Goal: Navigation & Orientation: Understand site structure

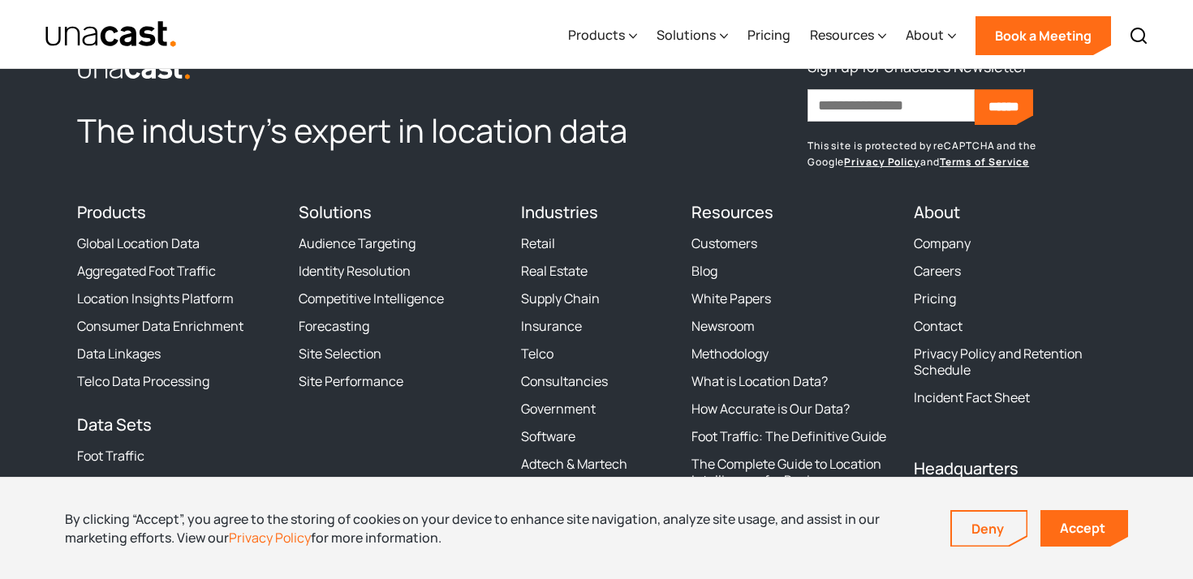
scroll to position [4991, 0]
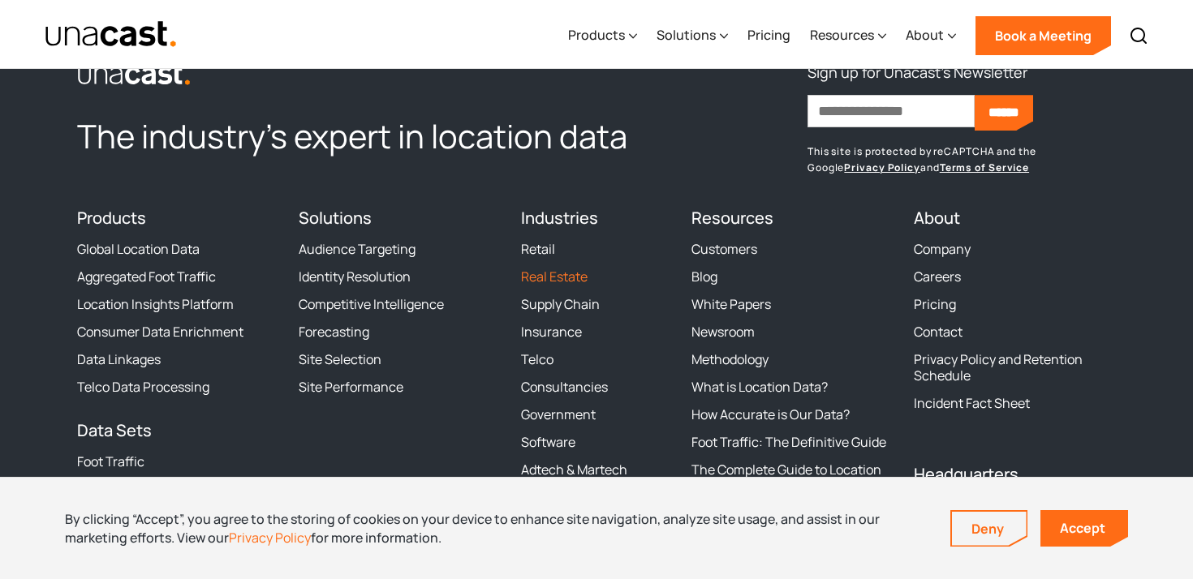
click at [570, 280] on link "Real Estate" at bounding box center [554, 277] width 67 height 16
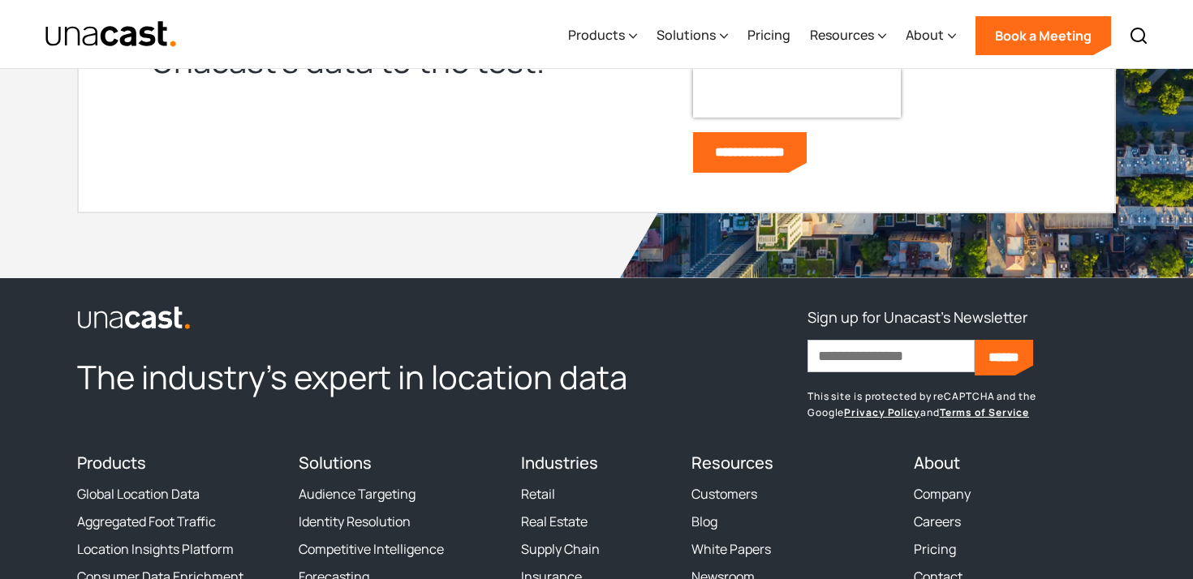
scroll to position [3602, 0]
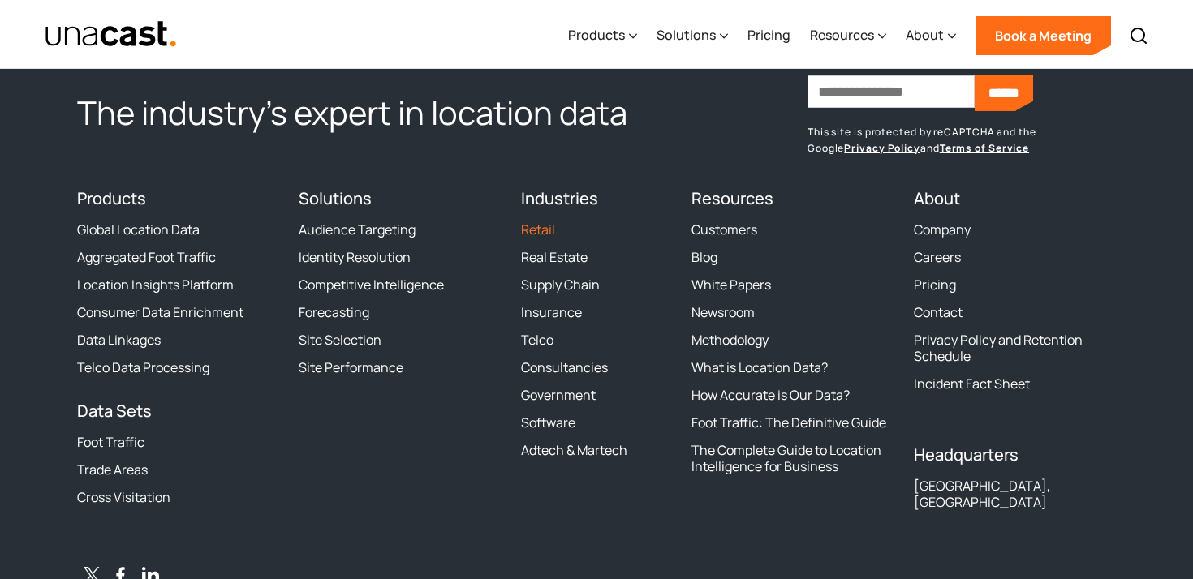
click at [545, 233] on link "Retail" at bounding box center [538, 230] width 34 height 16
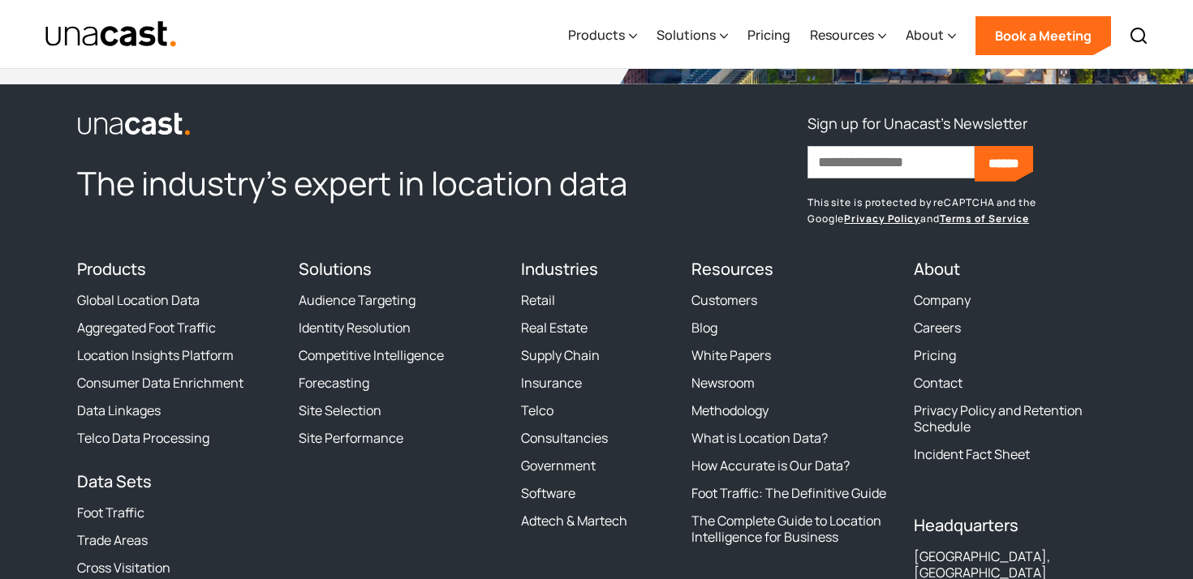
scroll to position [4156, 0]
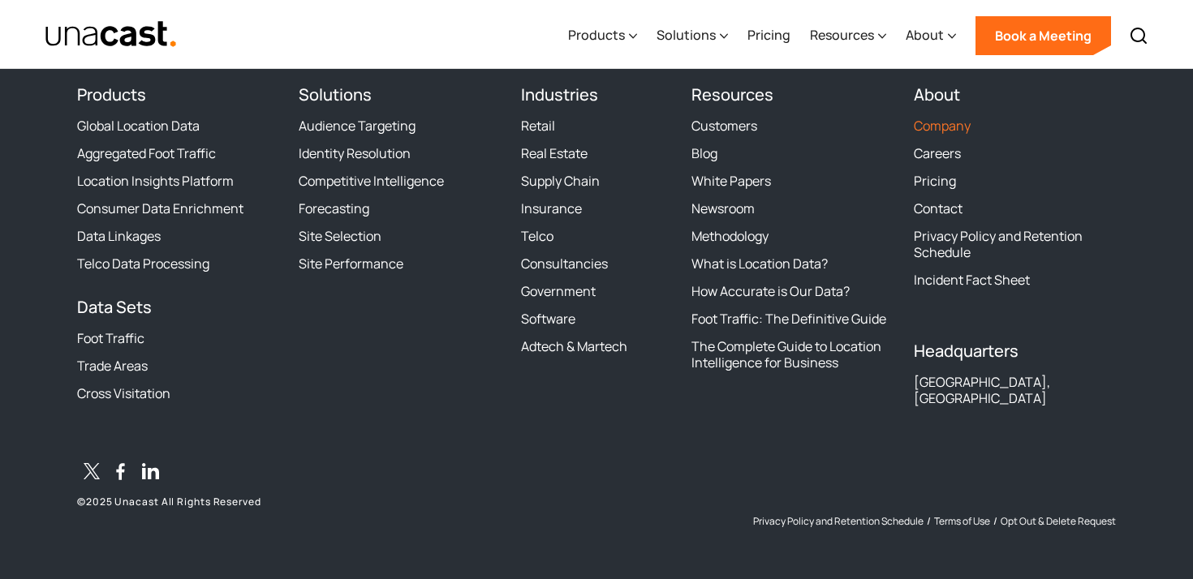
click at [951, 118] on link "Company" at bounding box center [942, 126] width 57 height 16
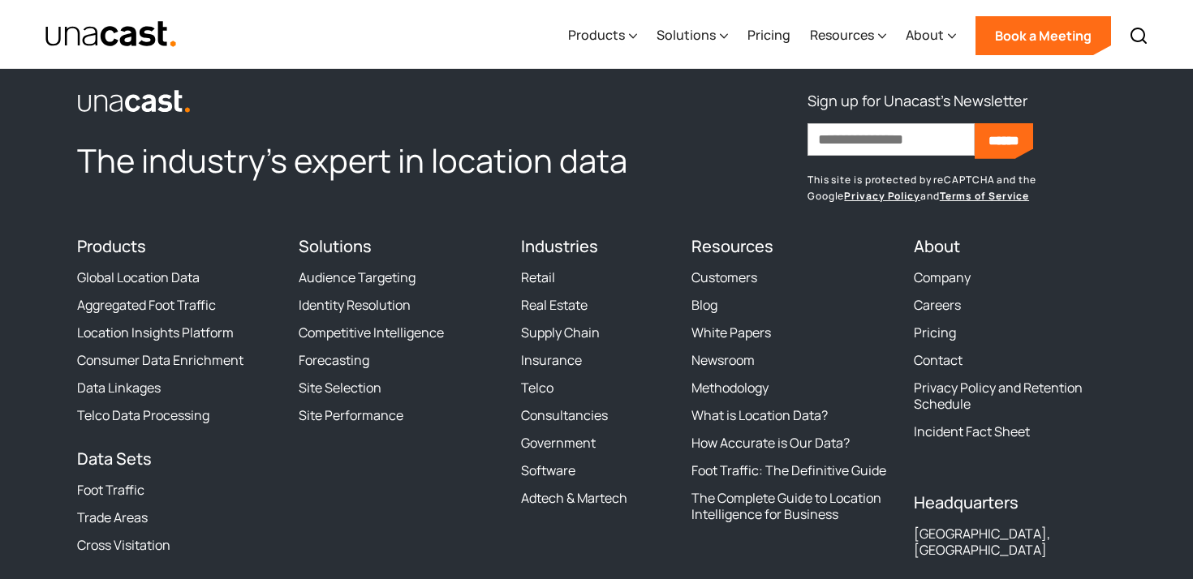
scroll to position [4586, 0]
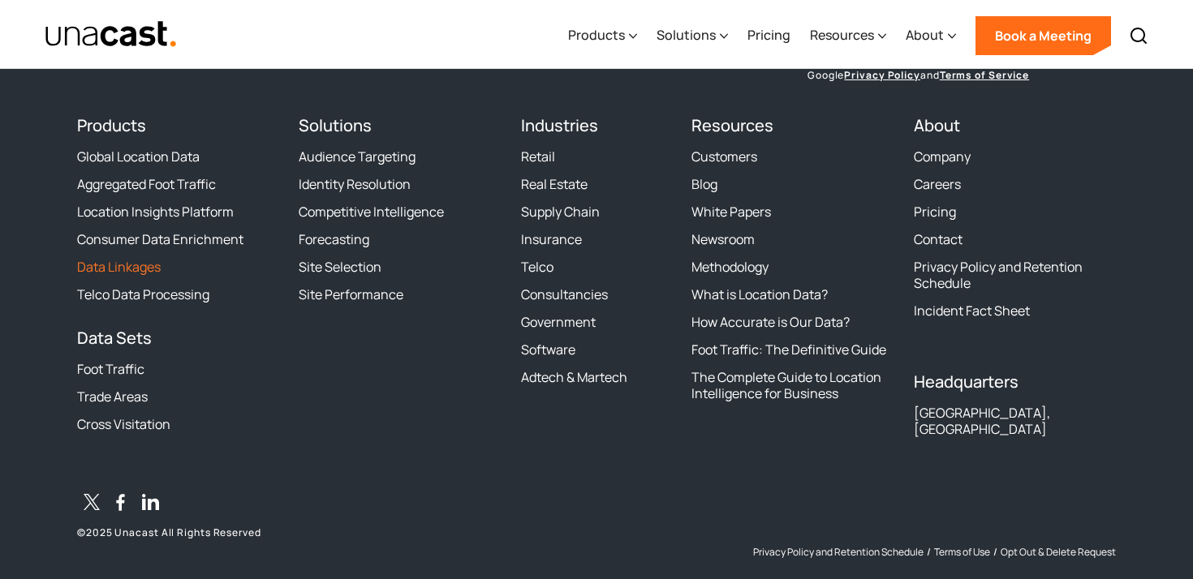
click at [138, 273] on link "Data Linkages" at bounding box center [119, 267] width 84 height 16
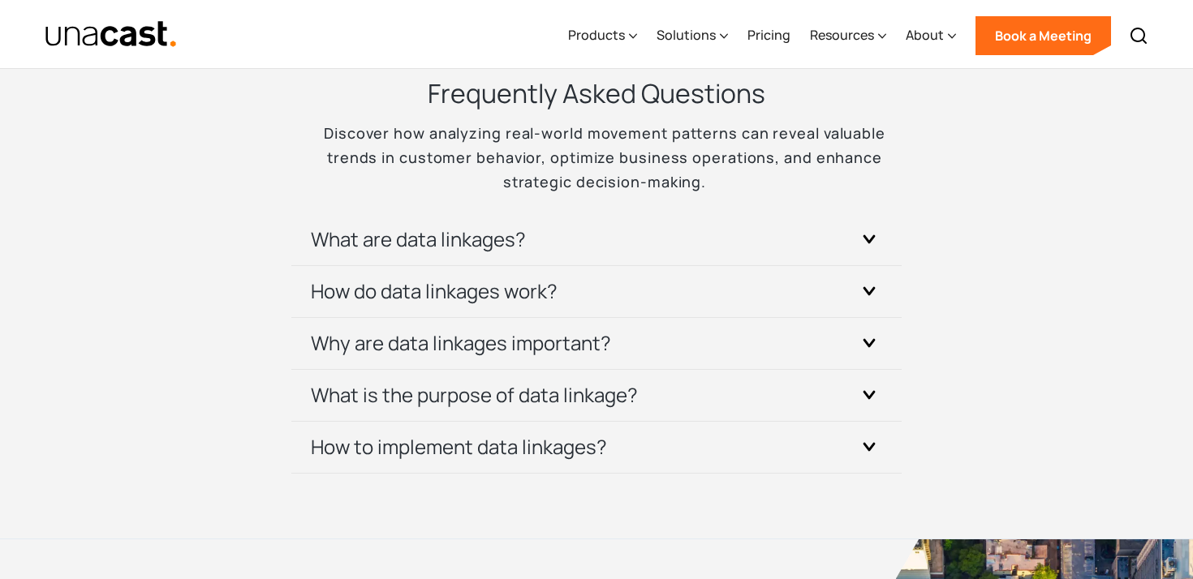
scroll to position [5236, 0]
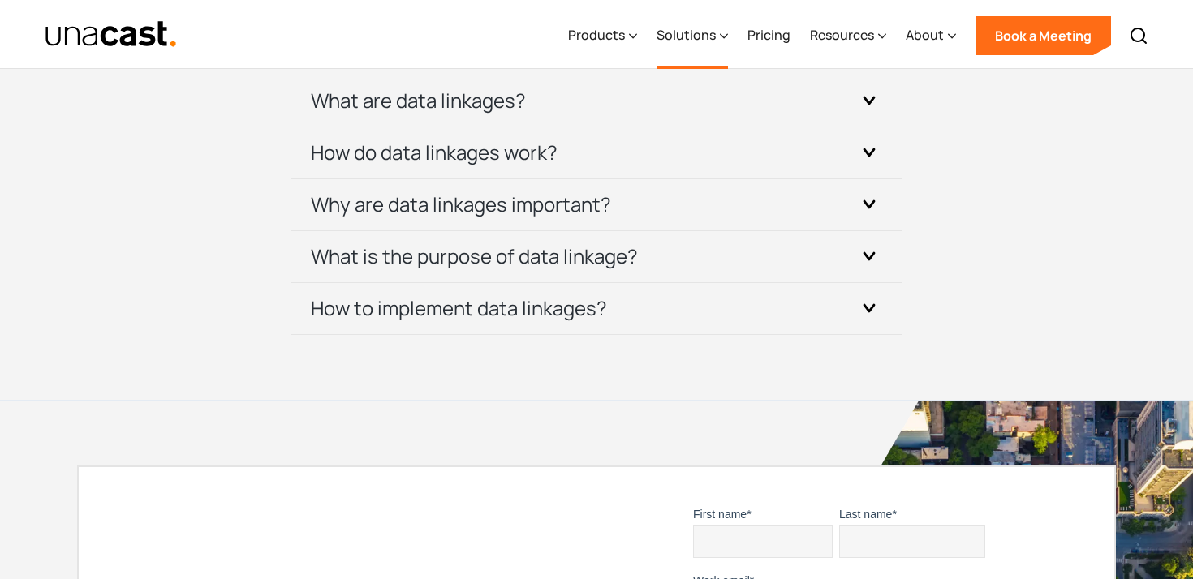
click at [702, 26] on div "Solutions" at bounding box center [685, 34] width 59 height 19
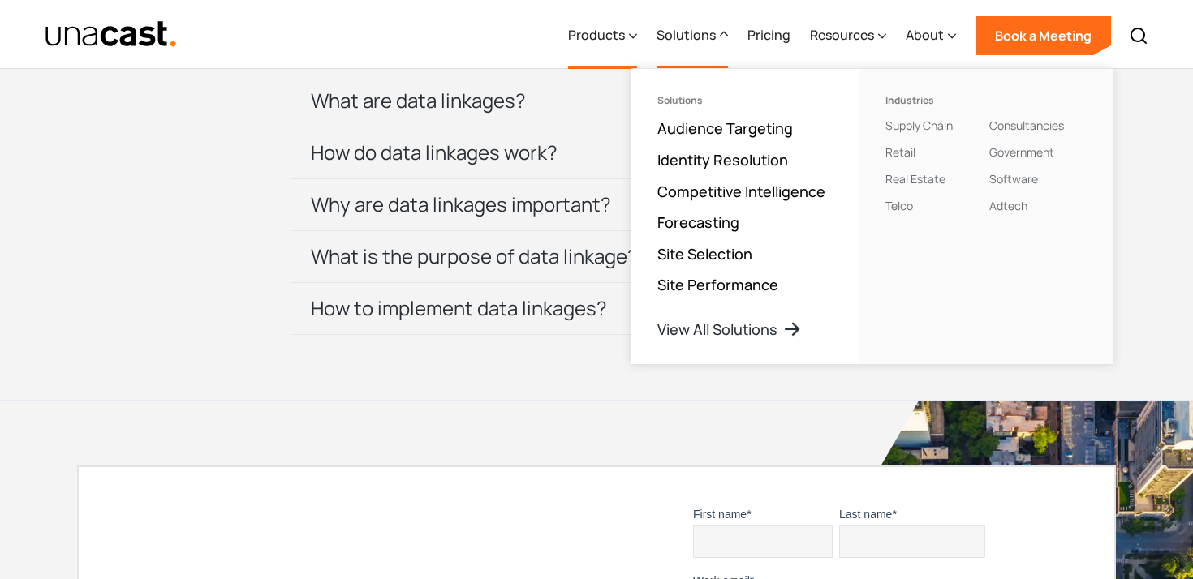
click at [613, 35] on div "Products" at bounding box center [596, 34] width 57 height 19
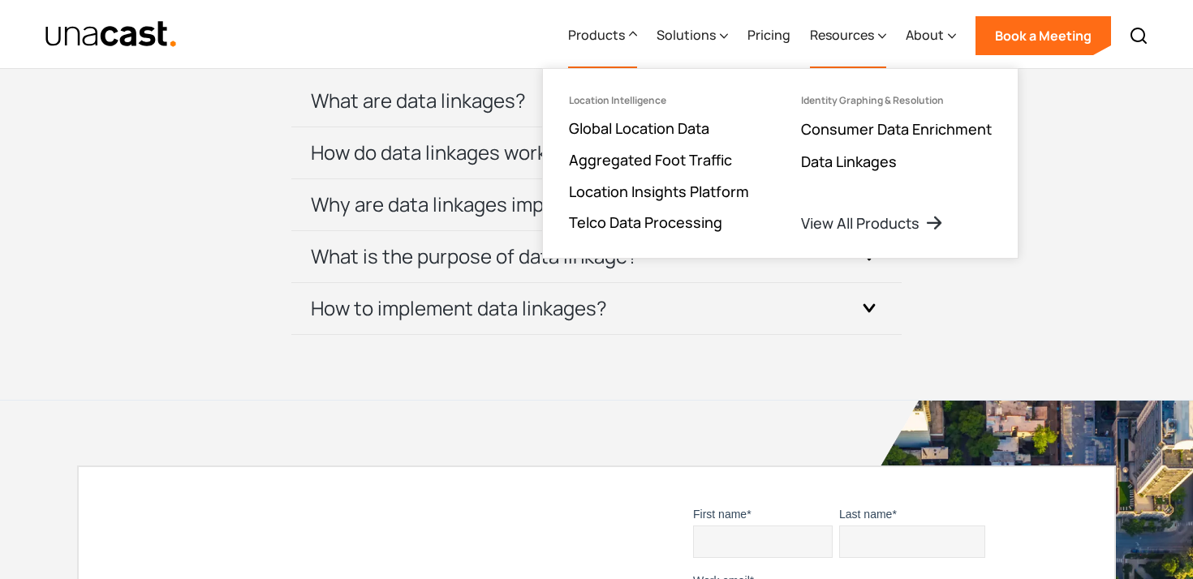
click at [847, 49] on div "Resources" at bounding box center [848, 35] width 76 height 67
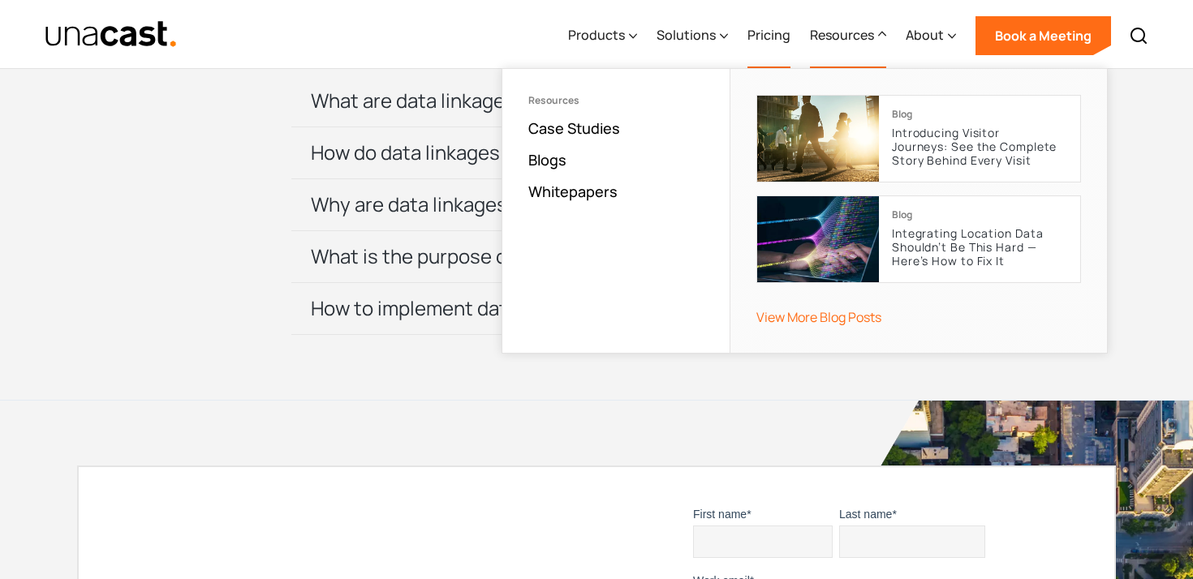
click at [784, 45] on link "Pricing" at bounding box center [768, 35] width 43 height 67
